Goal: Information Seeking & Learning: Find specific fact

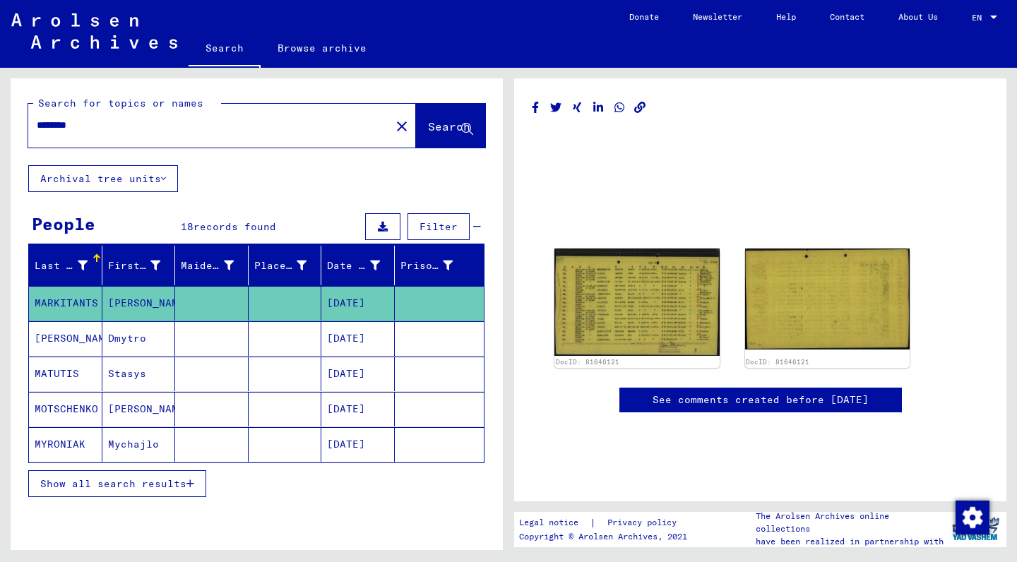
click at [95, 124] on input "********" at bounding box center [209, 125] width 345 height 15
drag, startPoint x: 95, startPoint y: 124, endPoint x: 0, endPoint y: 97, distance: 99.0
click at [0, 97] on div "Search for topics or names ******** close Search Archival tree units People 18 …" at bounding box center [254, 309] width 508 height 482
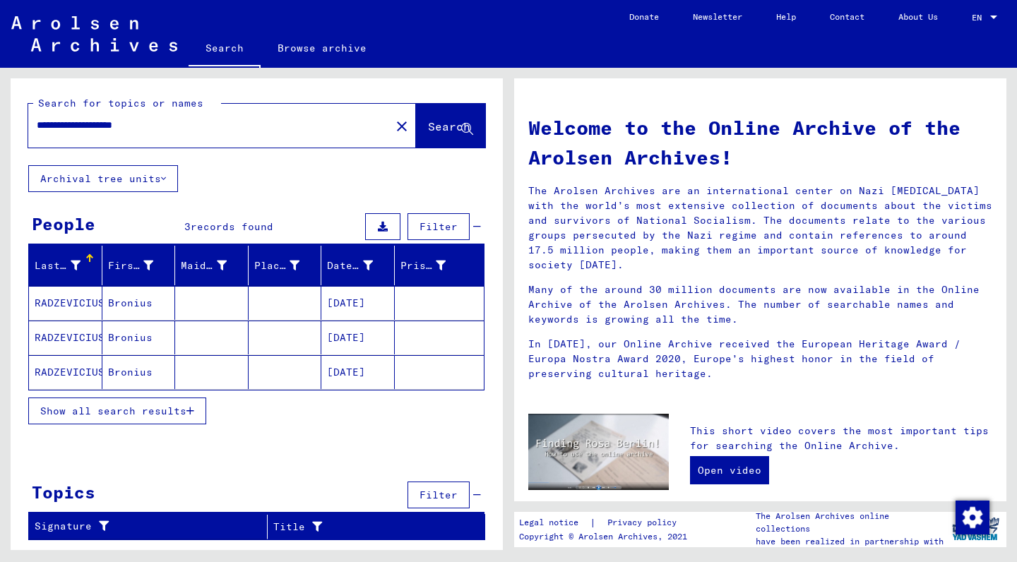
drag, startPoint x: 0, startPoint y: 97, endPoint x: 133, endPoint y: 306, distance: 248.2
click at [133, 306] on mat-cell "Bronius" at bounding box center [138, 303] width 73 height 34
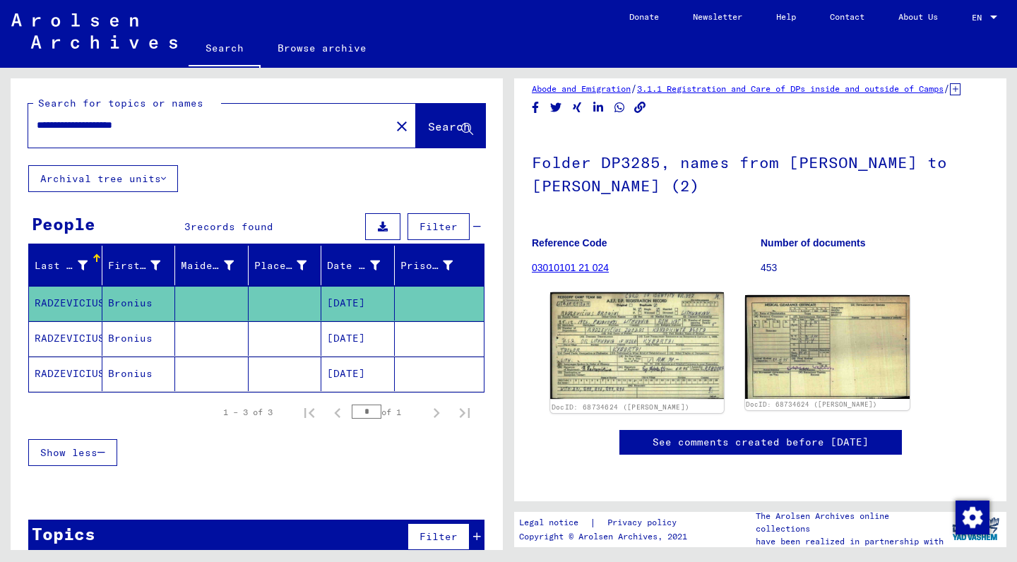
scroll to position [37, 0]
click at [73, 340] on mat-cell "RADZEVICIUS" at bounding box center [65, 338] width 73 height 35
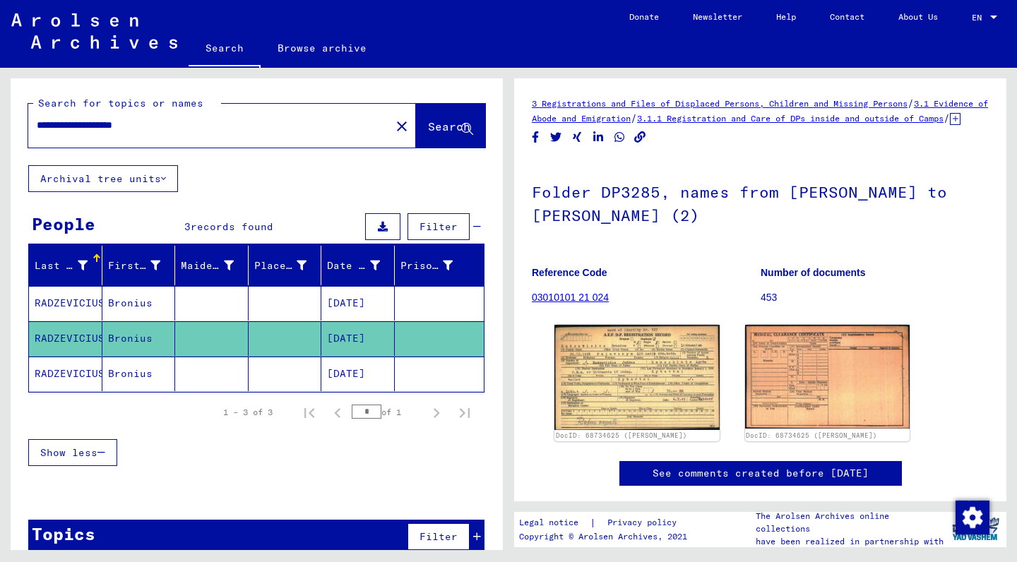
click at [76, 374] on mat-cell "RADZEVICIUS" at bounding box center [65, 374] width 73 height 35
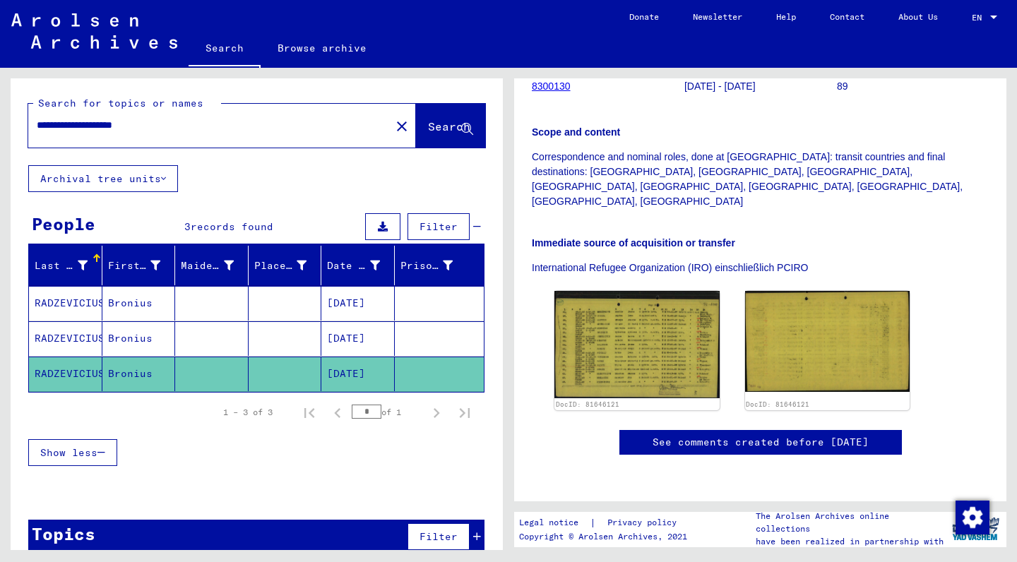
click at [386, 225] on icon at bounding box center [383, 227] width 10 height 10
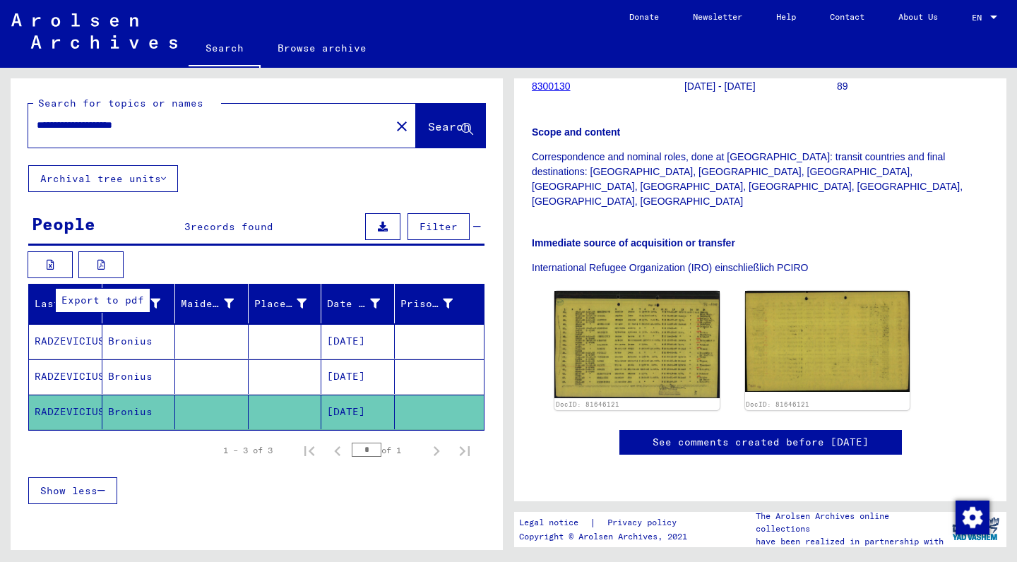
click at [104, 260] on icon at bounding box center [101, 265] width 8 height 10
click at [146, 125] on input "**********" at bounding box center [209, 125] width 345 height 15
click at [448, 131] on span "Search" at bounding box center [449, 126] width 42 height 14
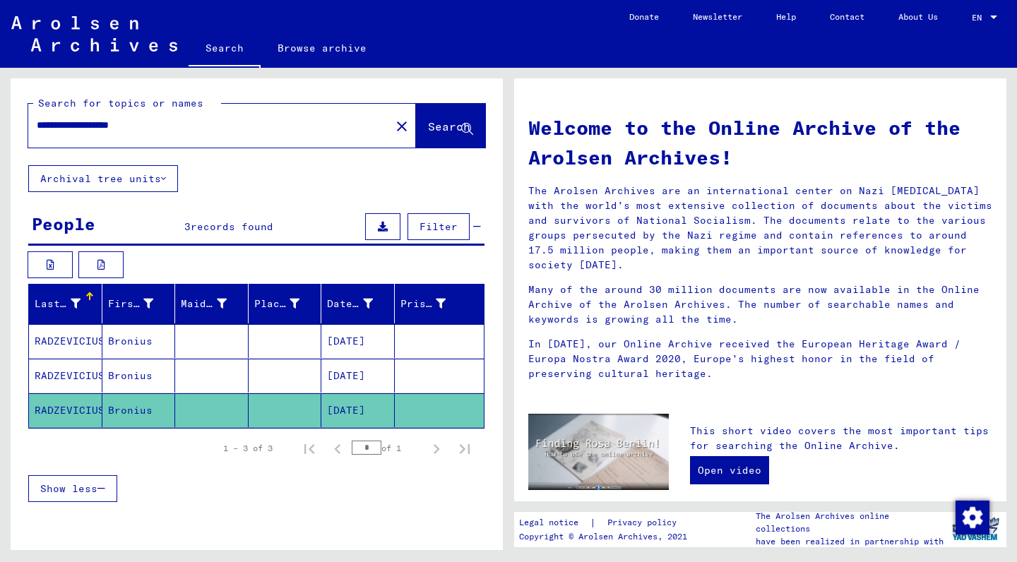
click at [66, 379] on mat-cell "RADZEVICIUS" at bounding box center [65, 376] width 73 height 34
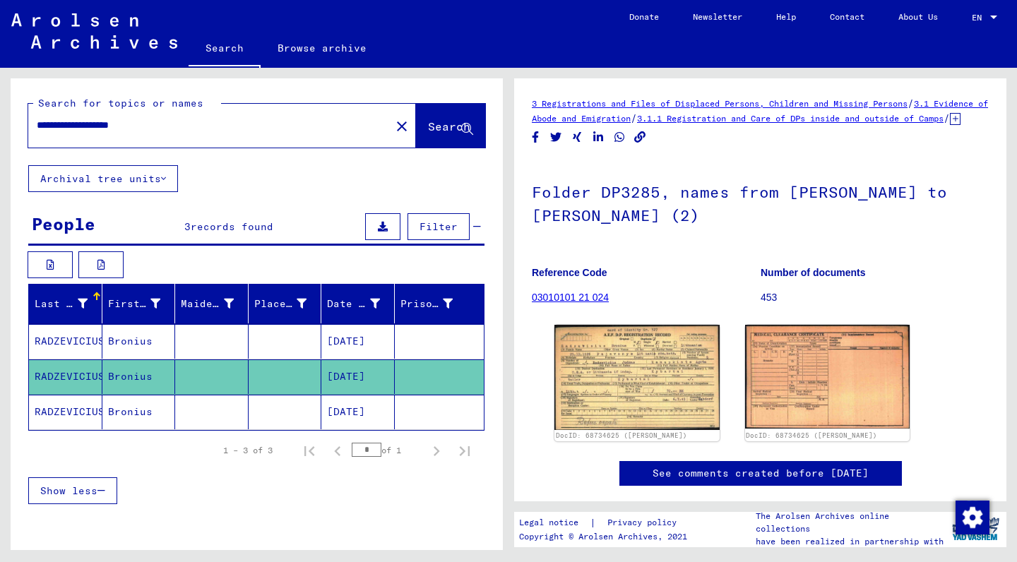
click at [950, 125] on icon at bounding box center [955, 119] width 11 height 12
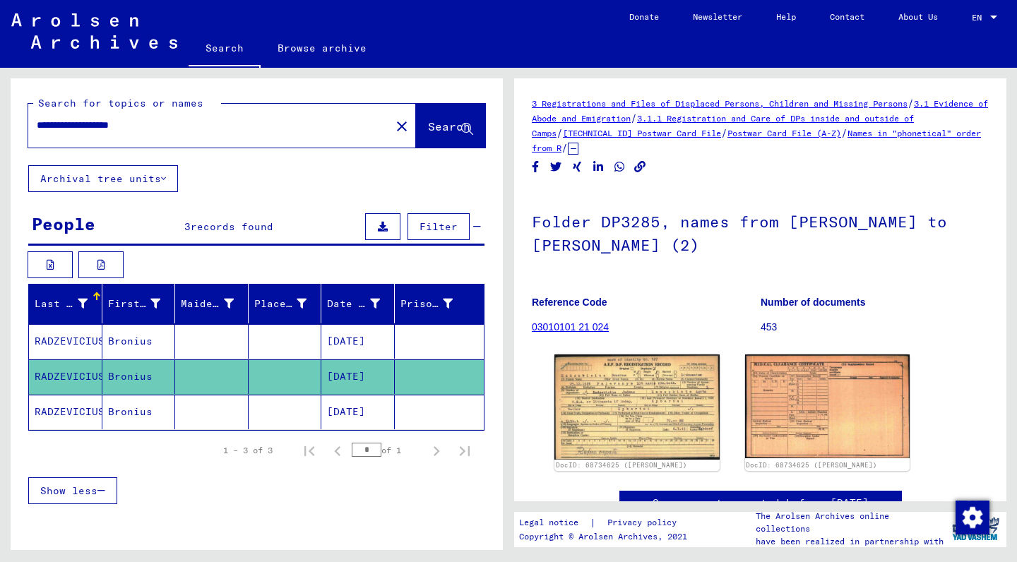
click at [78, 345] on mat-cell "RADZEVICIUS" at bounding box center [65, 341] width 73 height 35
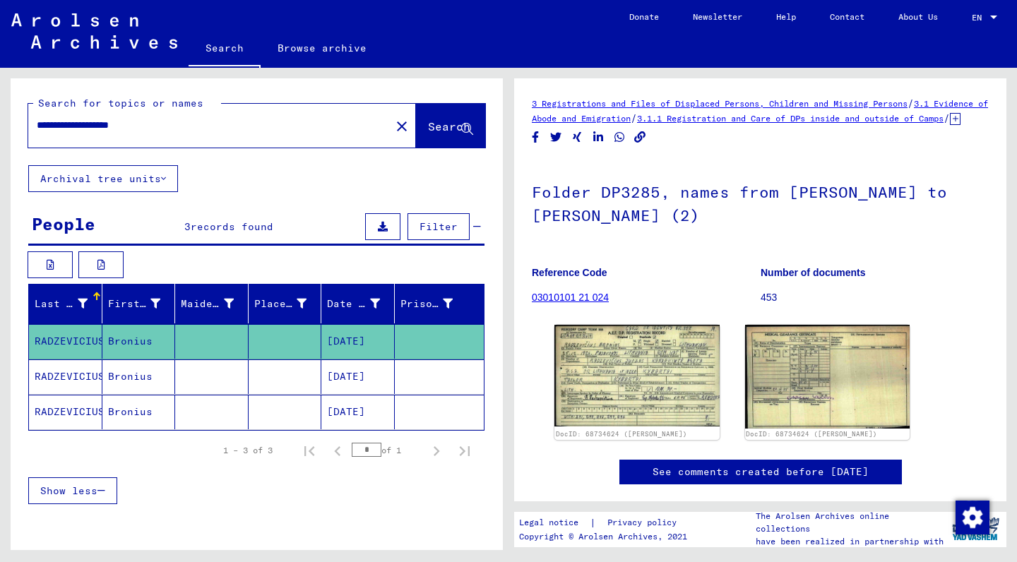
click at [50, 416] on mat-cell "RADZEVICIUS" at bounding box center [65, 412] width 73 height 35
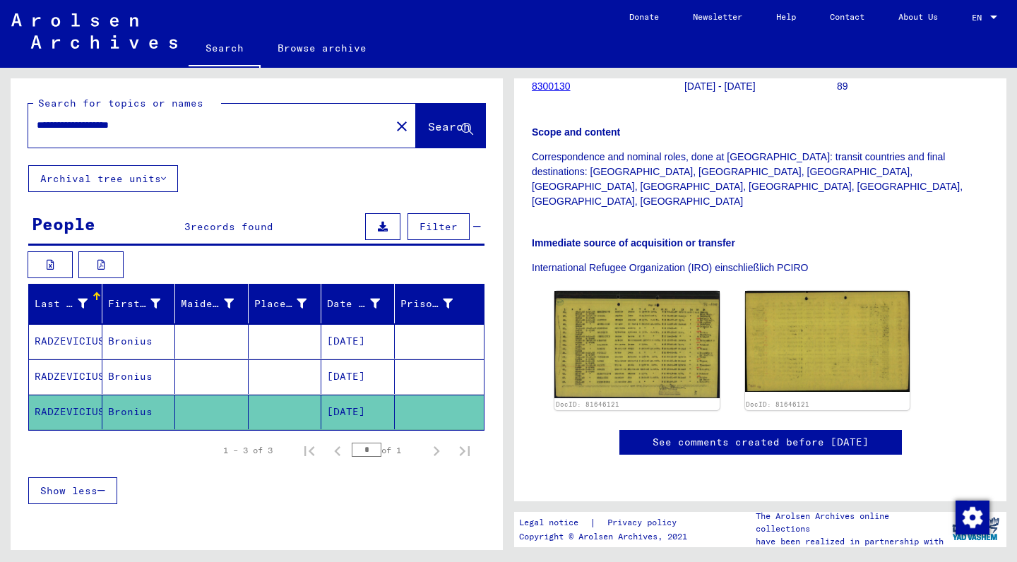
scroll to position [338, 0]
drag, startPoint x: 189, startPoint y: 126, endPoint x: 0, endPoint y: 117, distance: 189.5
click at [0, 117] on div "**********" at bounding box center [254, 309] width 508 height 482
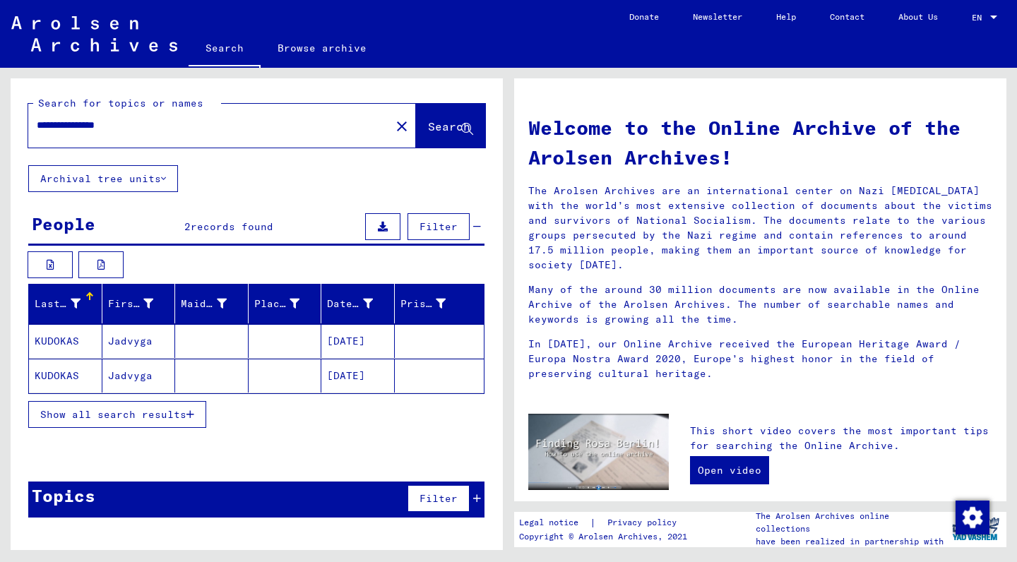
click at [62, 338] on mat-cell "KUDOKAS" at bounding box center [65, 341] width 73 height 34
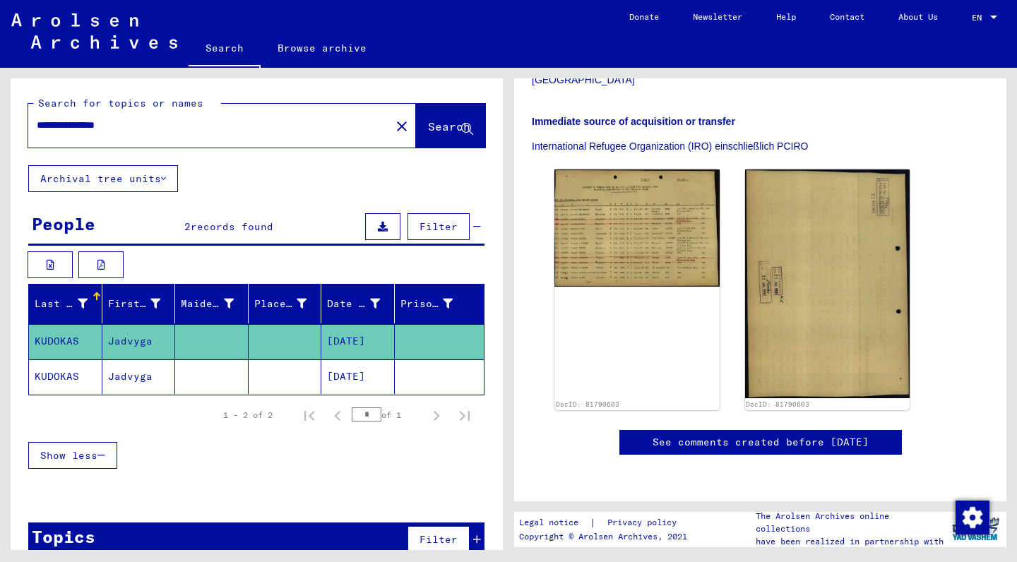
scroll to position [189, 0]
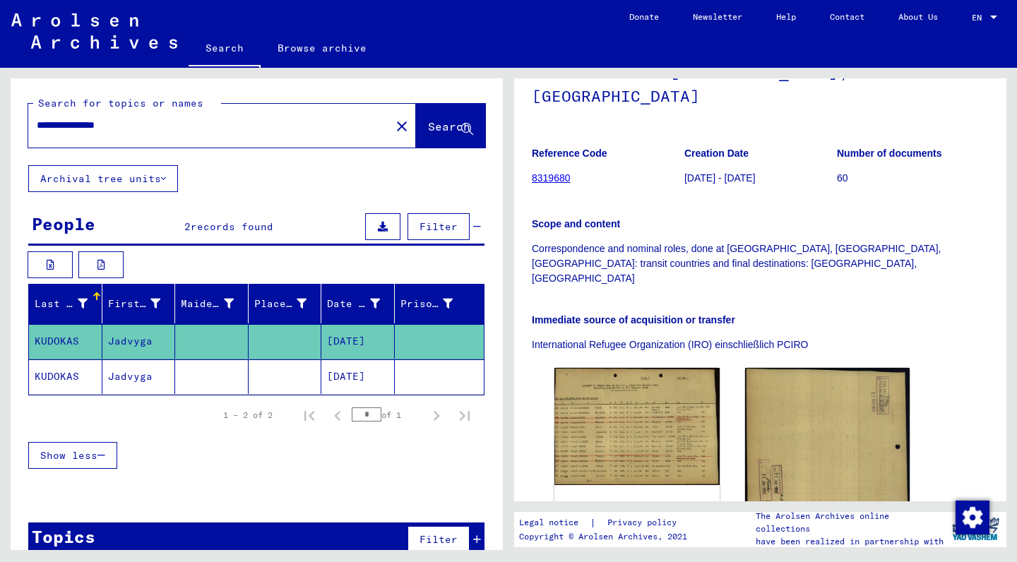
click at [52, 373] on mat-cell "KUDOKAS" at bounding box center [65, 376] width 73 height 35
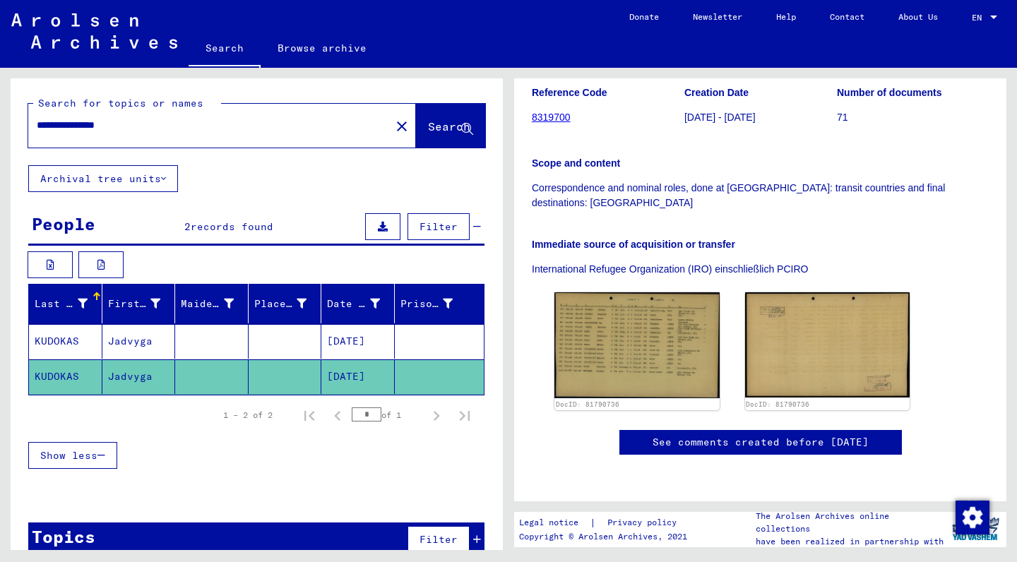
scroll to position [228, 0]
click at [114, 128] on input "**********" at bounding box center [209, 125] width 345 height 15
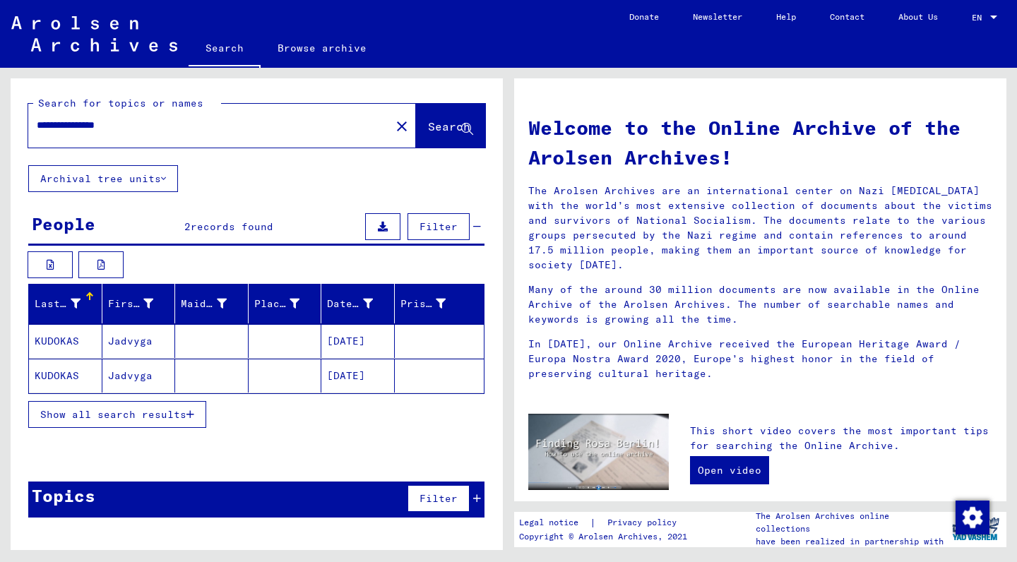
drag, startPoint x: 150, startPoint y: 121, endPoint x: 94, endPoint y: 124, distance: 55.9
click at [94, 124] on input "**********" at bounding box center [205, 125] width 337 height 15
type input "**********"
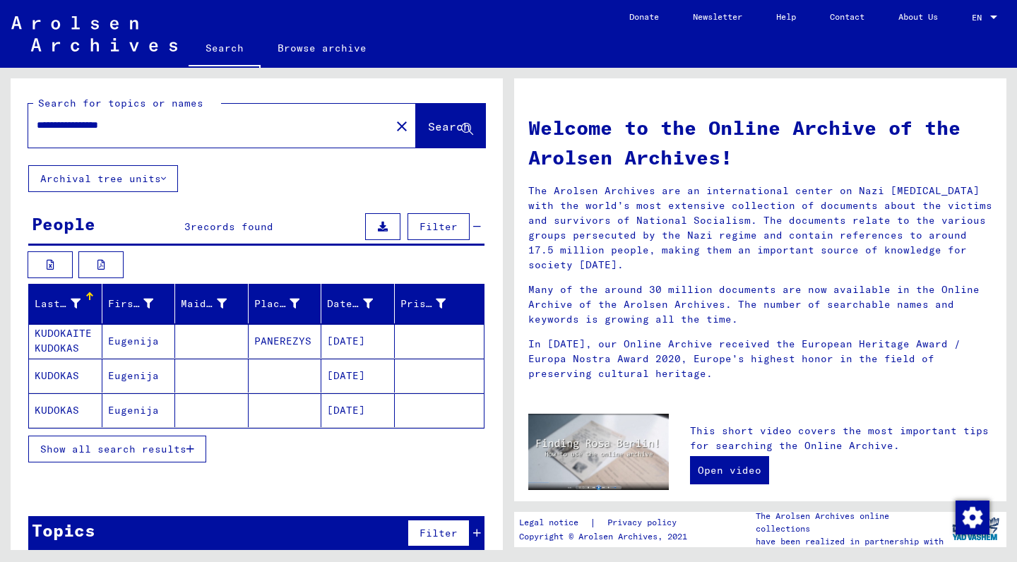
click at [55, 341] on mat-cell "KUDOKAITE KUDOKAS" at bounding box center [65, 341] width 73 height 34
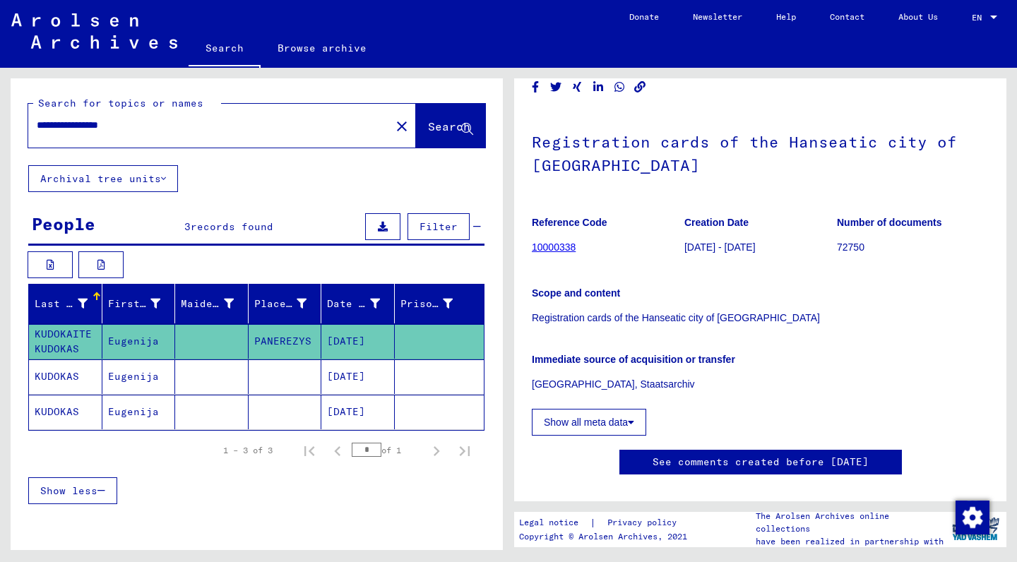
scroll to position [32, 0]
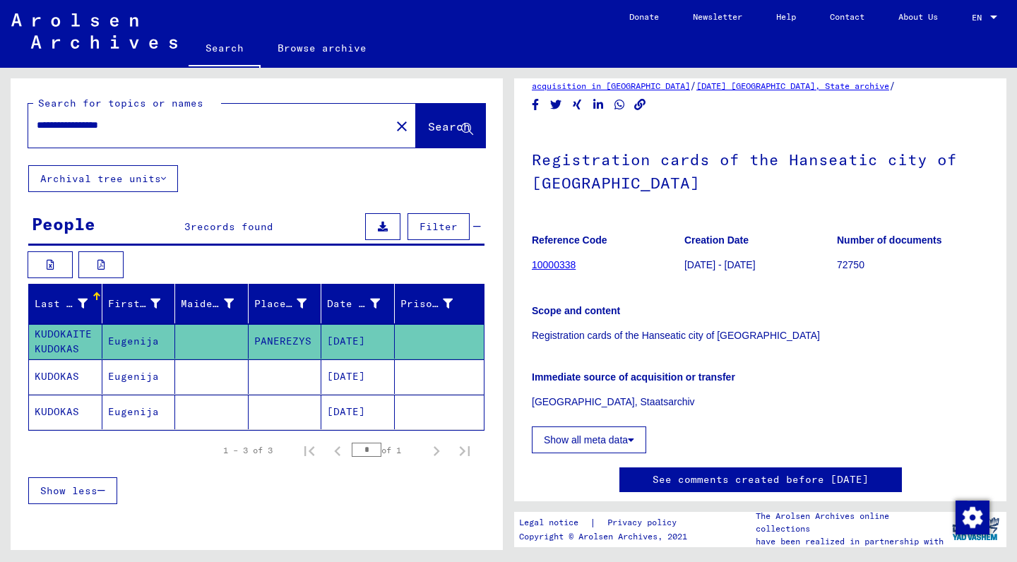
click at [549, 266] on link "10000338" at bounding box center [554, 264] width 44 height 11
click at [555, 262] on link "10000338" at bounding box center [554, 264] width 44 height 11
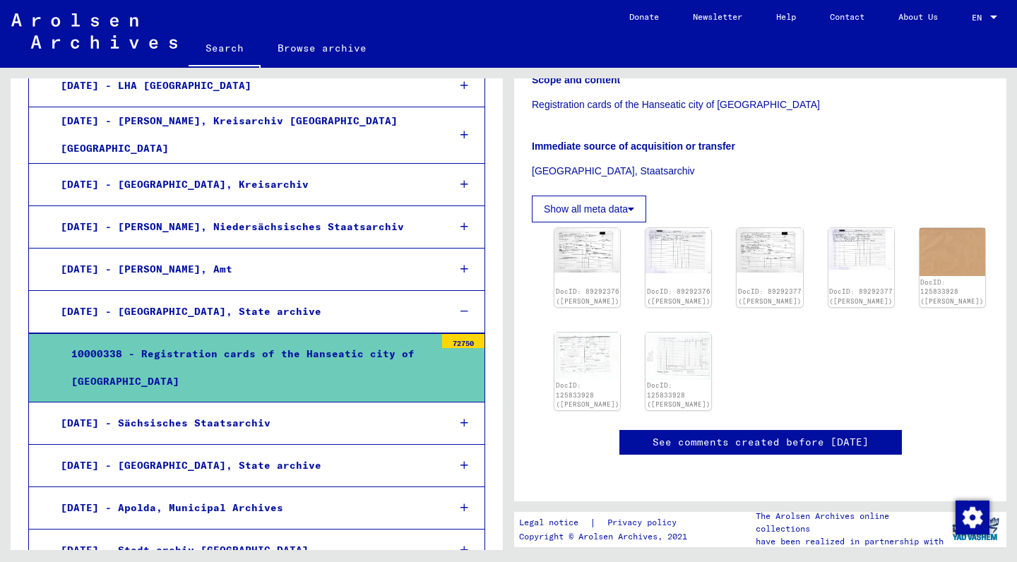
scroll to position [294, 0]
click at [715, 435] on link "See comments created before [DATE]" at bounding box center [761, 442] width 216 height 15
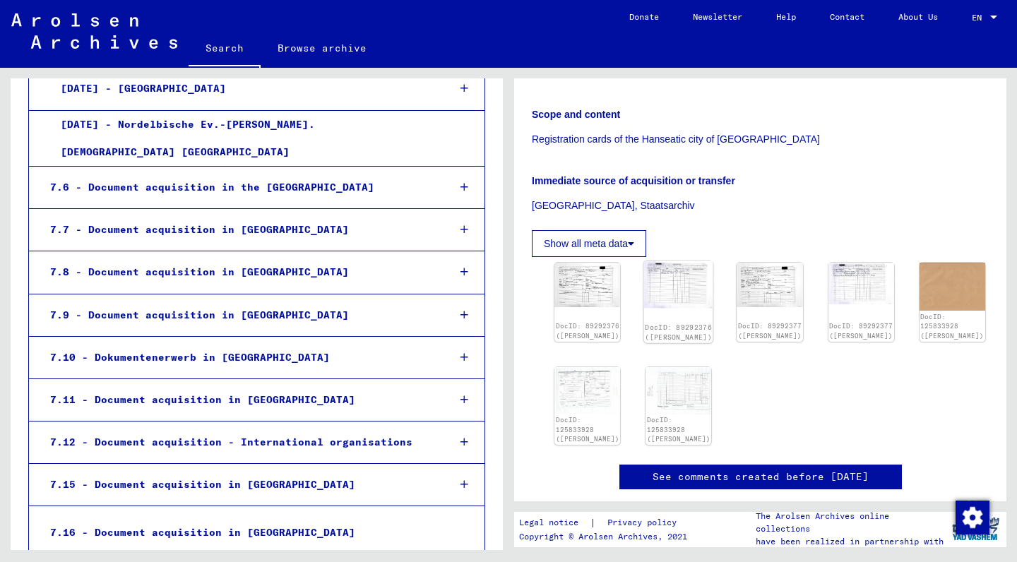
scroll to position [228, 0]
click at [627, 243] on button "Show all meta data" at bounding box center [589, 244] width 114 height 27
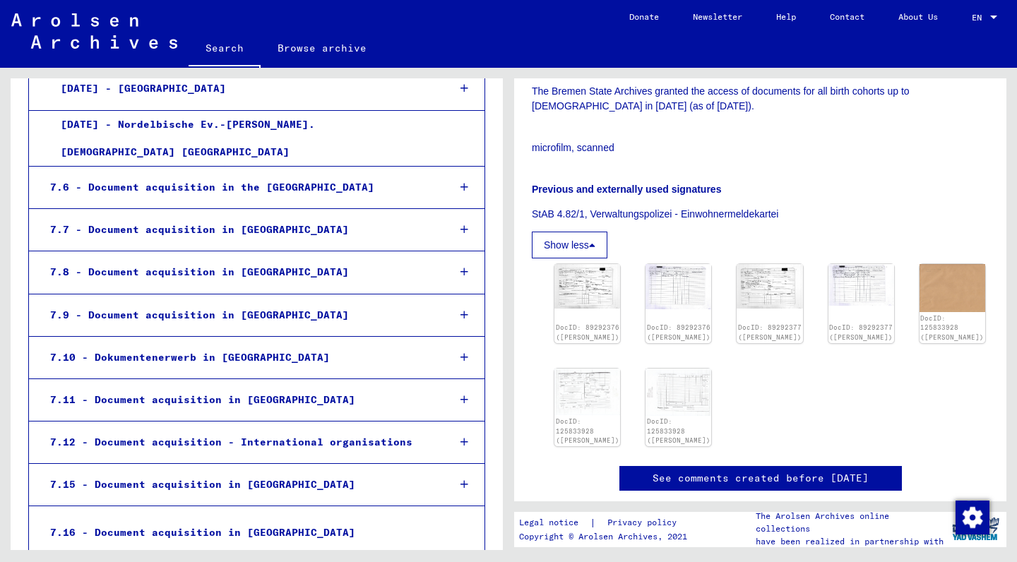
scroll to position [477, 0]
click at [570, 417] on link "DocID: 125833928 ([PERSON_NAME])" at bounding box center [587, 431] width 67 height 28
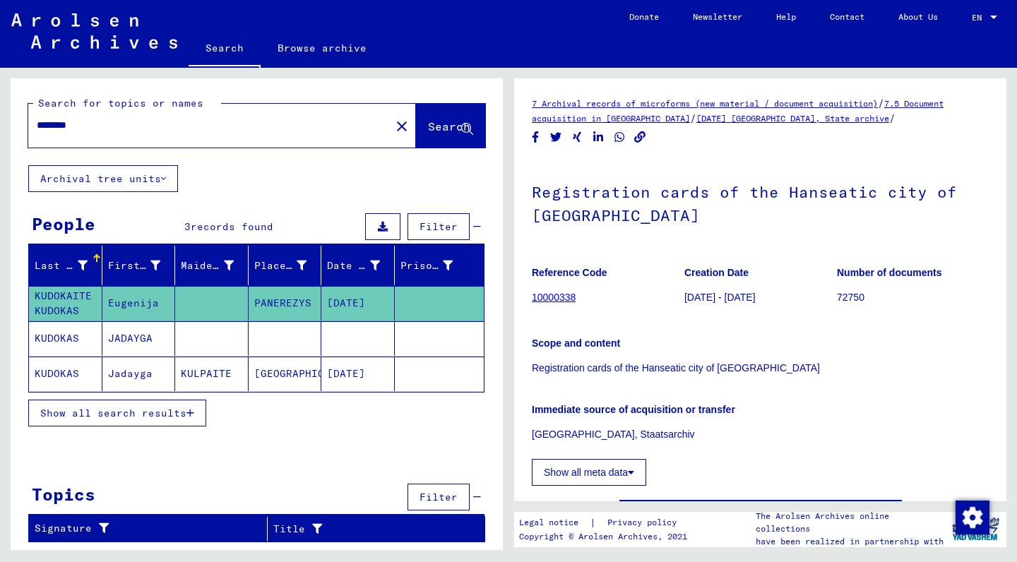
click at [56, 340] on mat-cell "KUDOKAS" at bounding box center [65, 338] width 73 height 35
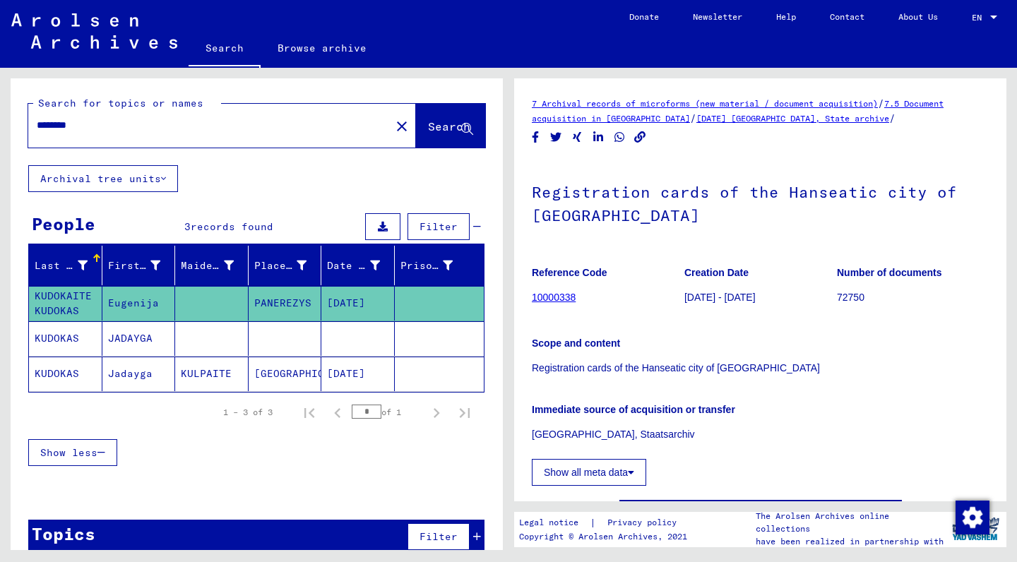
click at [59, 369] on mat-cell "KUDOKAS" at bounding box center [65, 374] width 73 height 35
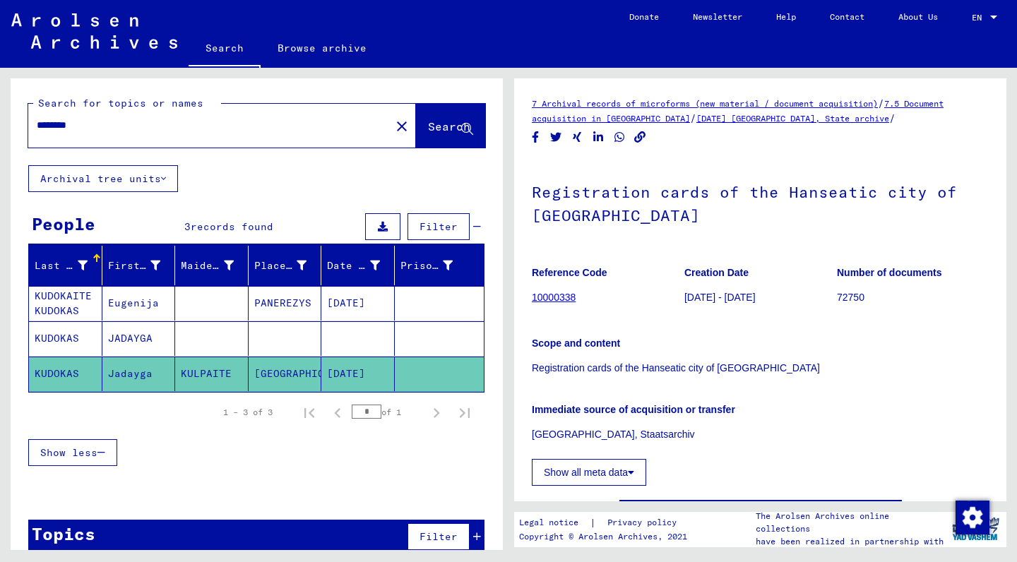
click at [59, 369] on mat-cell "KUDOKAS" at bounding box center [65, 374] width 73 height 35
click at [134, 369] on mat-cell "Jadayga" at bounding box center [138, 374] width 73 height 35
click at [135, 371] on mat-cell "Jadayga" at bounding box center [138, 374] width 73 height 35
click at [212, 367] on mat-cell "KULPAITE" at bounding box center [211, 374] width 73 height 35
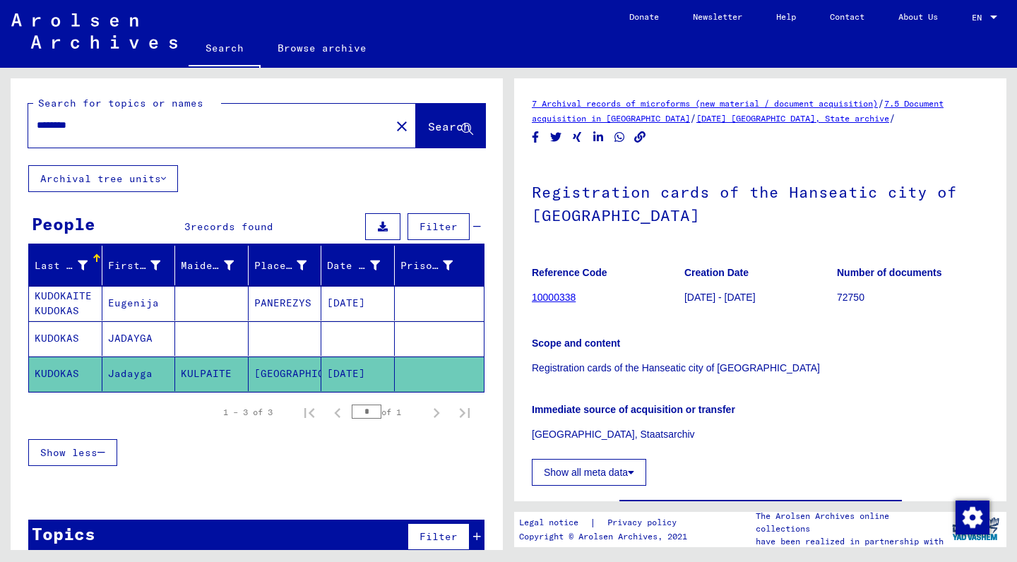
click at [272, 369] on mat-cell "[GEOGRAPHIC_DATA]" at bounding box center [285, 374] width 73 height 35
click at [341, 369] on mat-cell "[DATE]" at bounding box center [357, 374] width 73 height 35
click at [53, 368] on mat-cell "KUDOKAS" at bounding box center [65, 374] width 73 height 35
click at [57, 333] on mat-cell "KUDOKAS" at bounding box center [65, 338] width 73 height 35
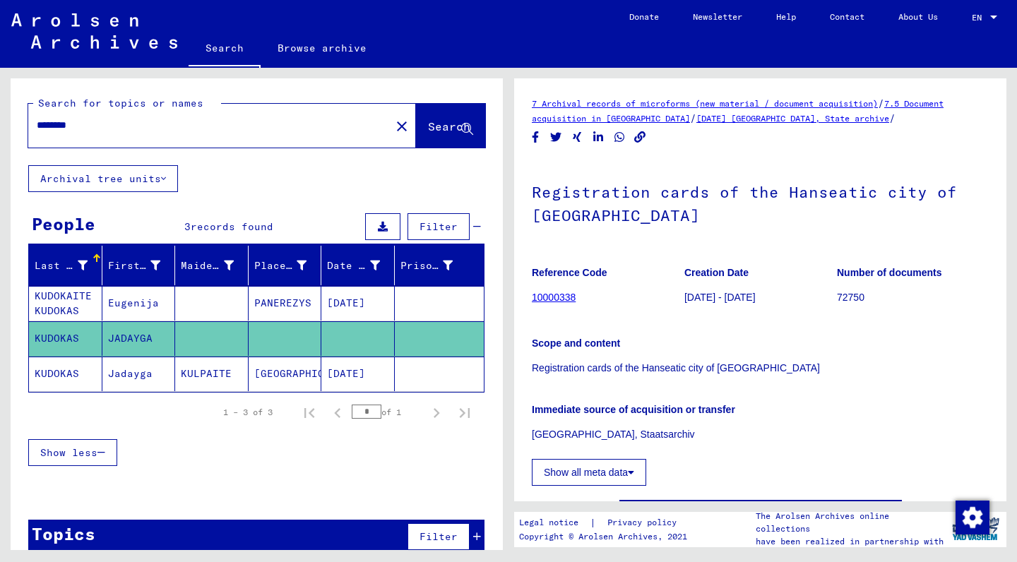
click at [57, 334] on mat-cell "KUDOKAS" at bounding box center [65, 338] width 73 height 35
